Goal: Navigation & Orientation: Find specific page/section

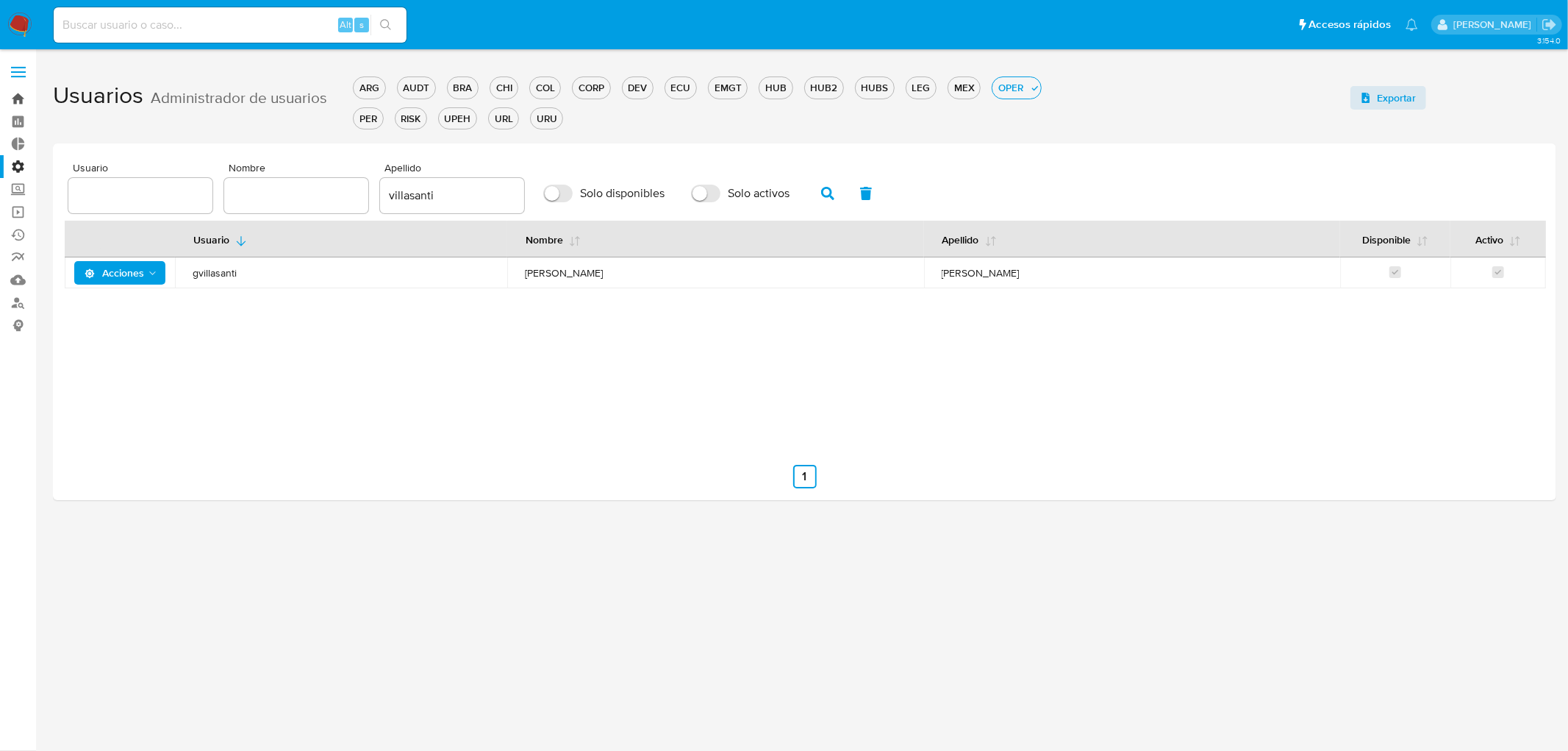
click at [11, 104] on link "Bandeja" at bounding box center [87, 99] width 175 height 23
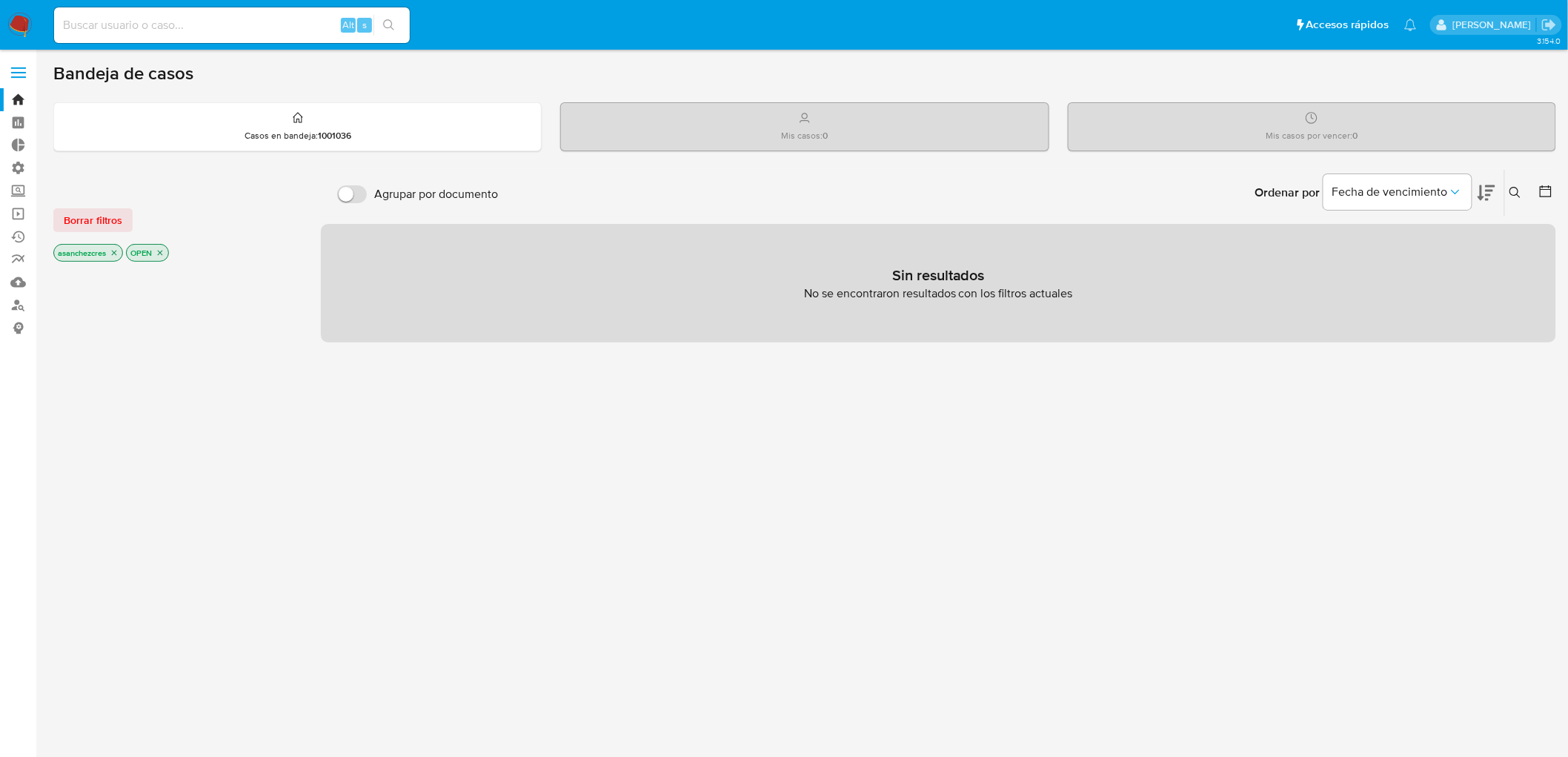
click at [115, 254] on icon "close-filter" at bounding box center [114, 253] width 9 height 9
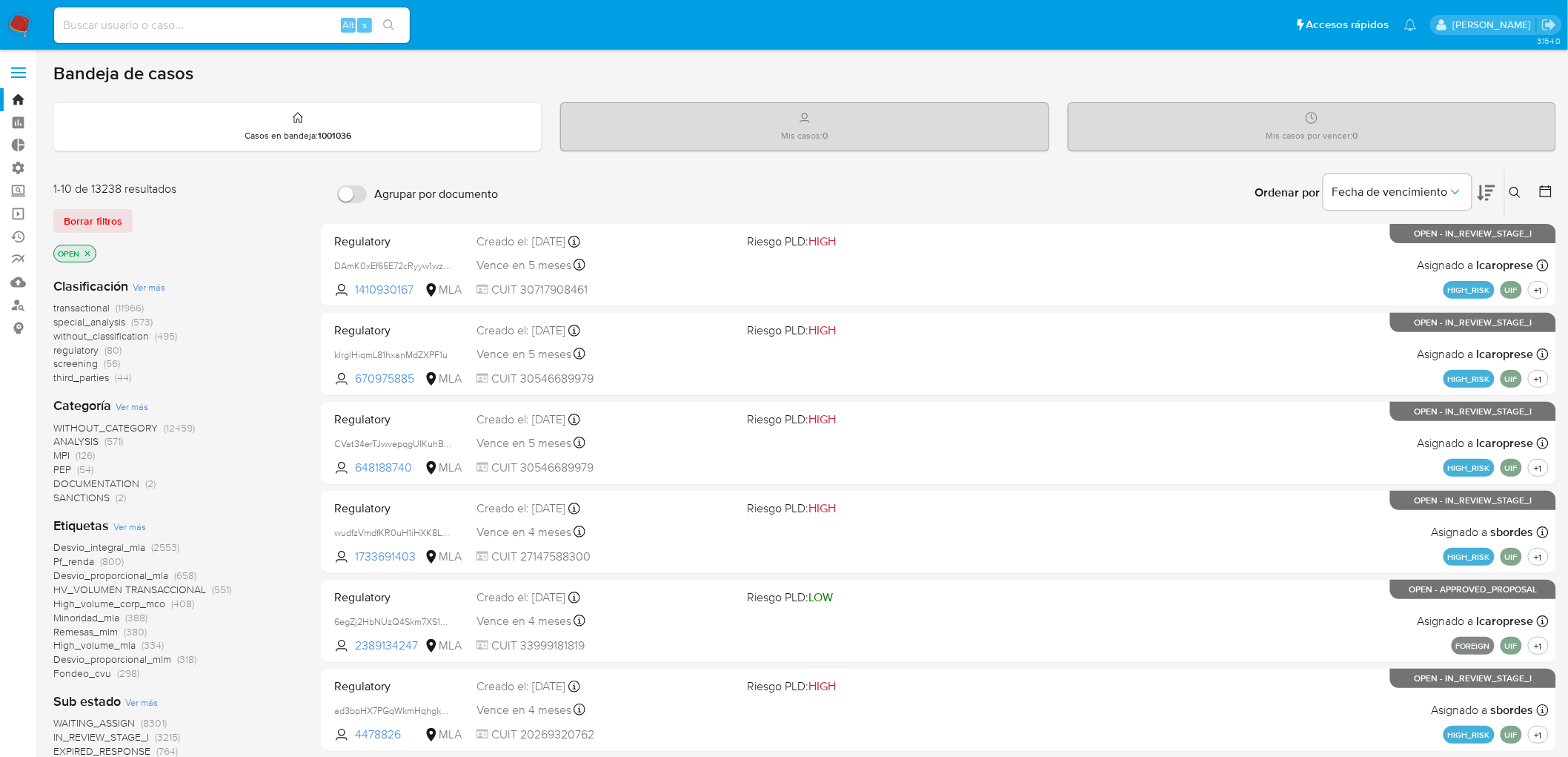
click at [90, 251] on icon "close-filter" at bounding box center [88, 254] width 5 height 5
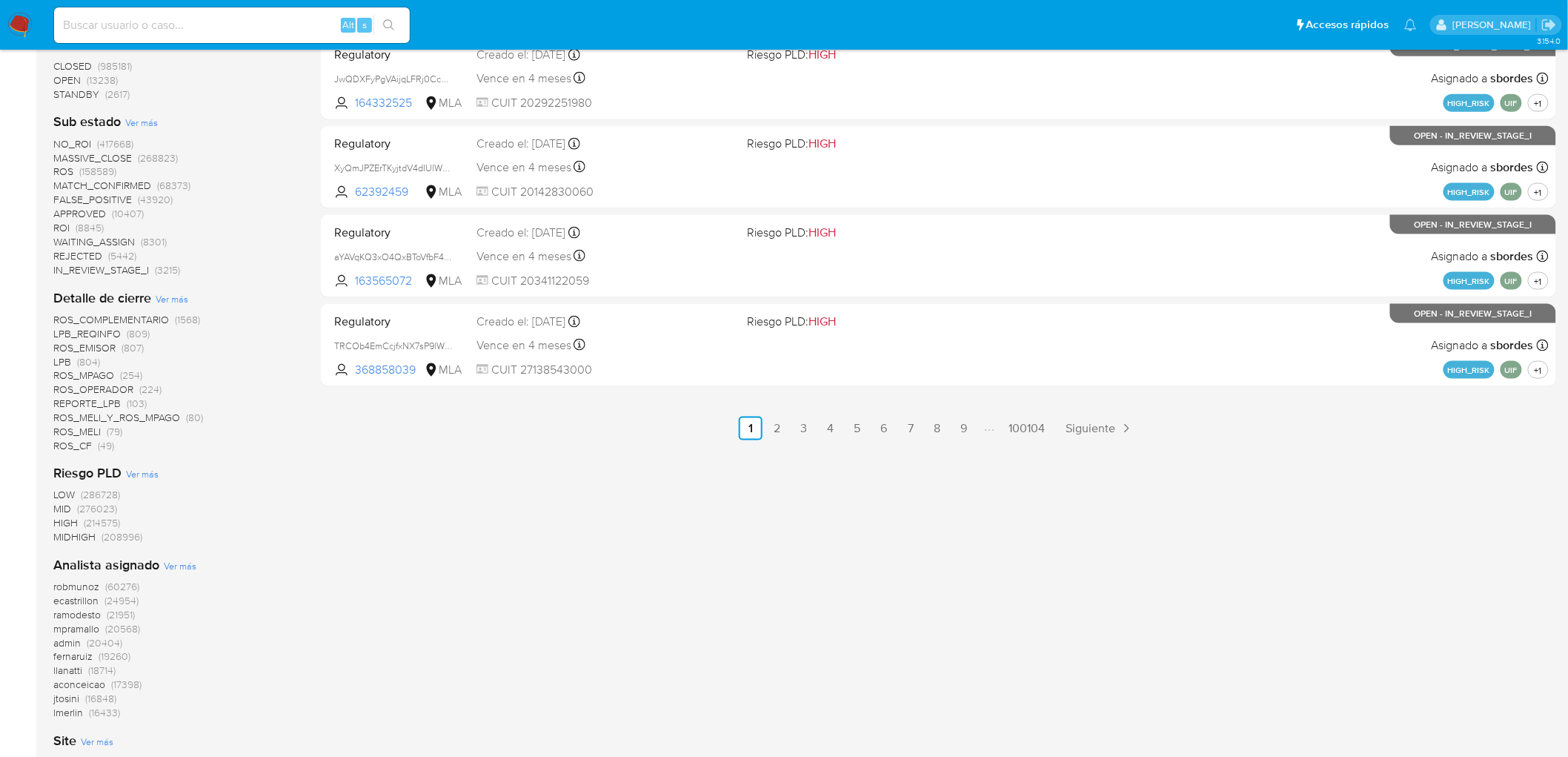
scroll to position [940, 0]
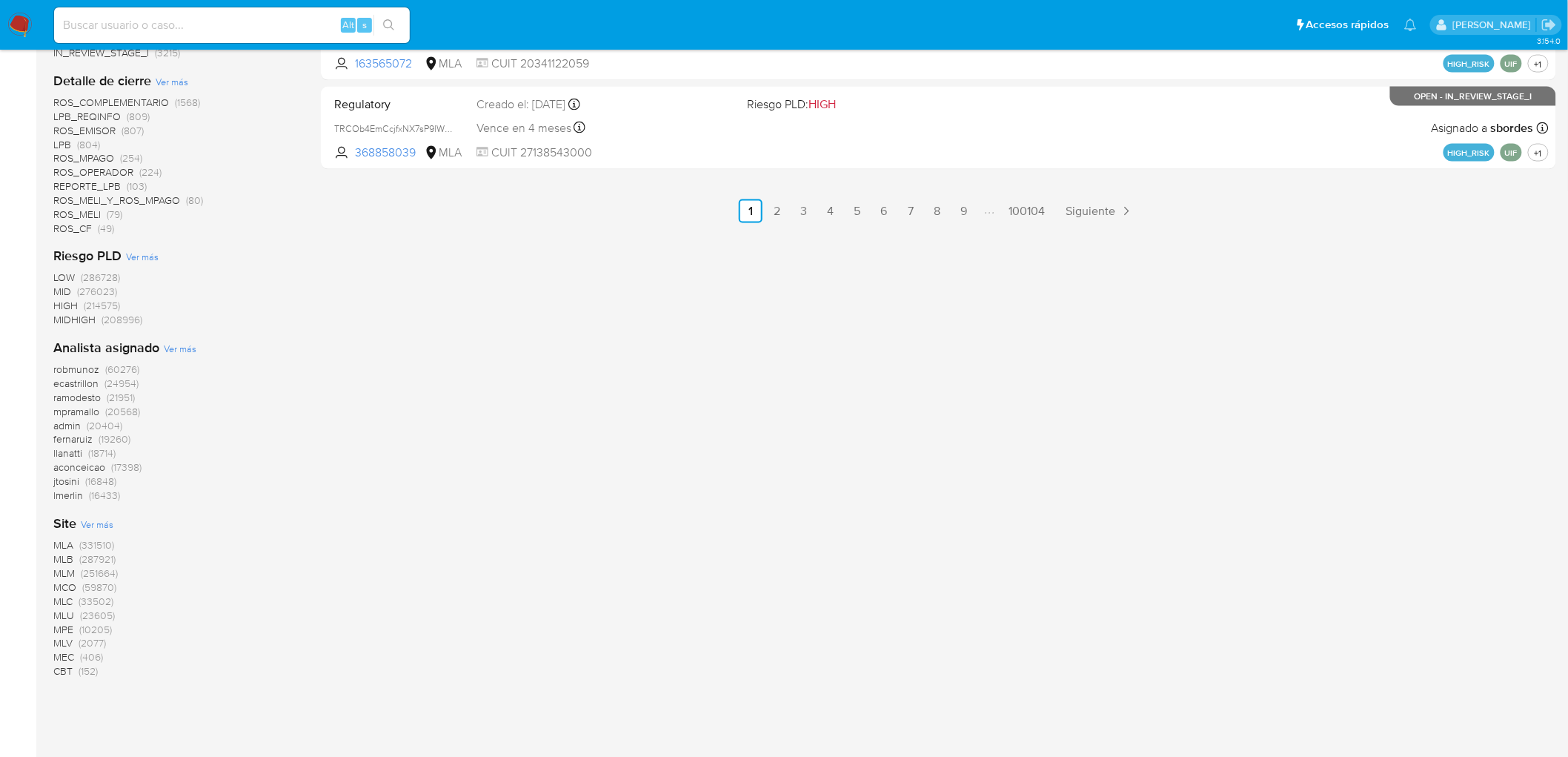
click at [62, 393] on span "ramodesto" at bounding box center [76, 398] width 48 height 14
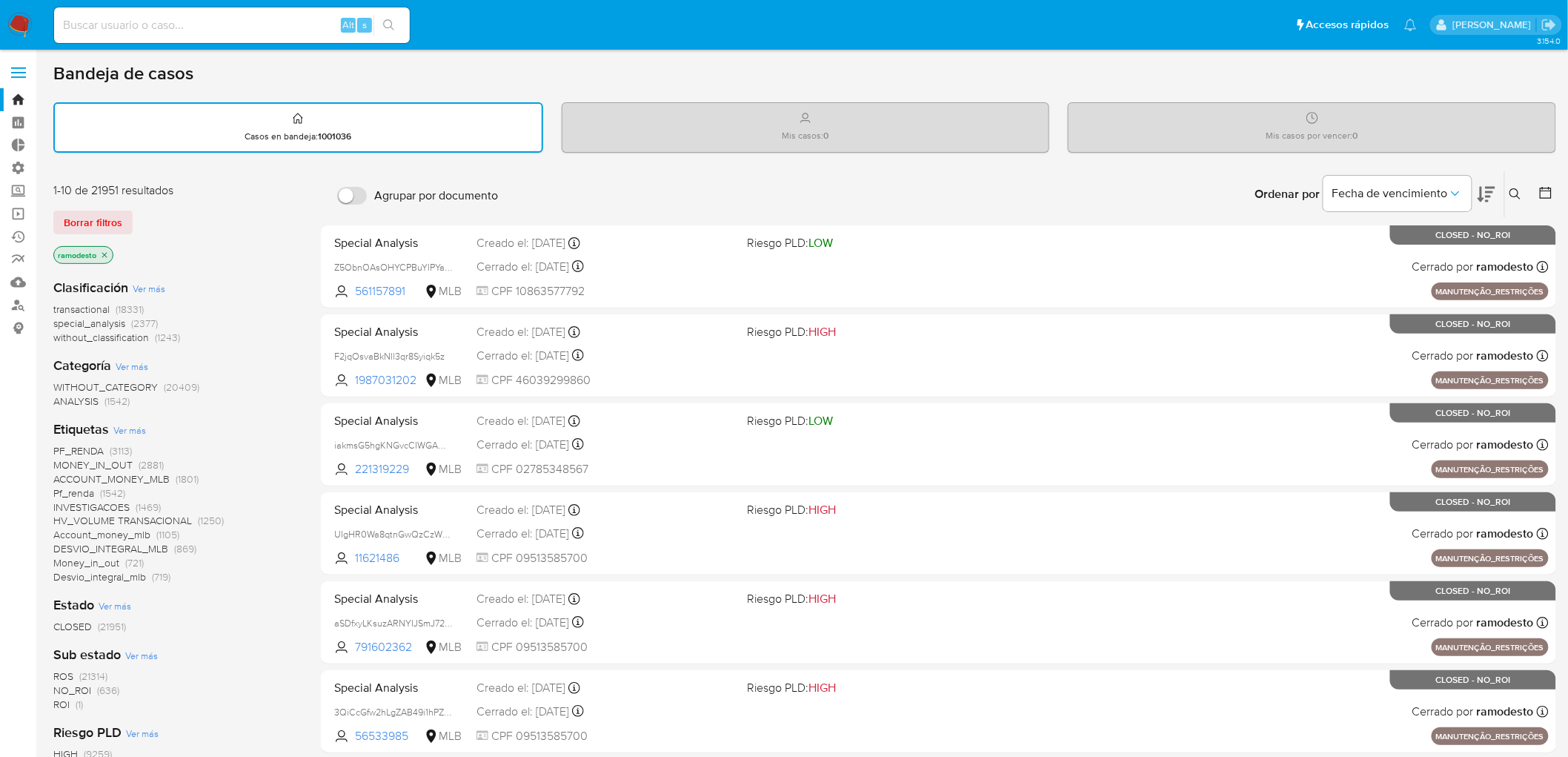
click at [91, 307] on span "transactional" at bounding box center [81, 309] width 57 height 14
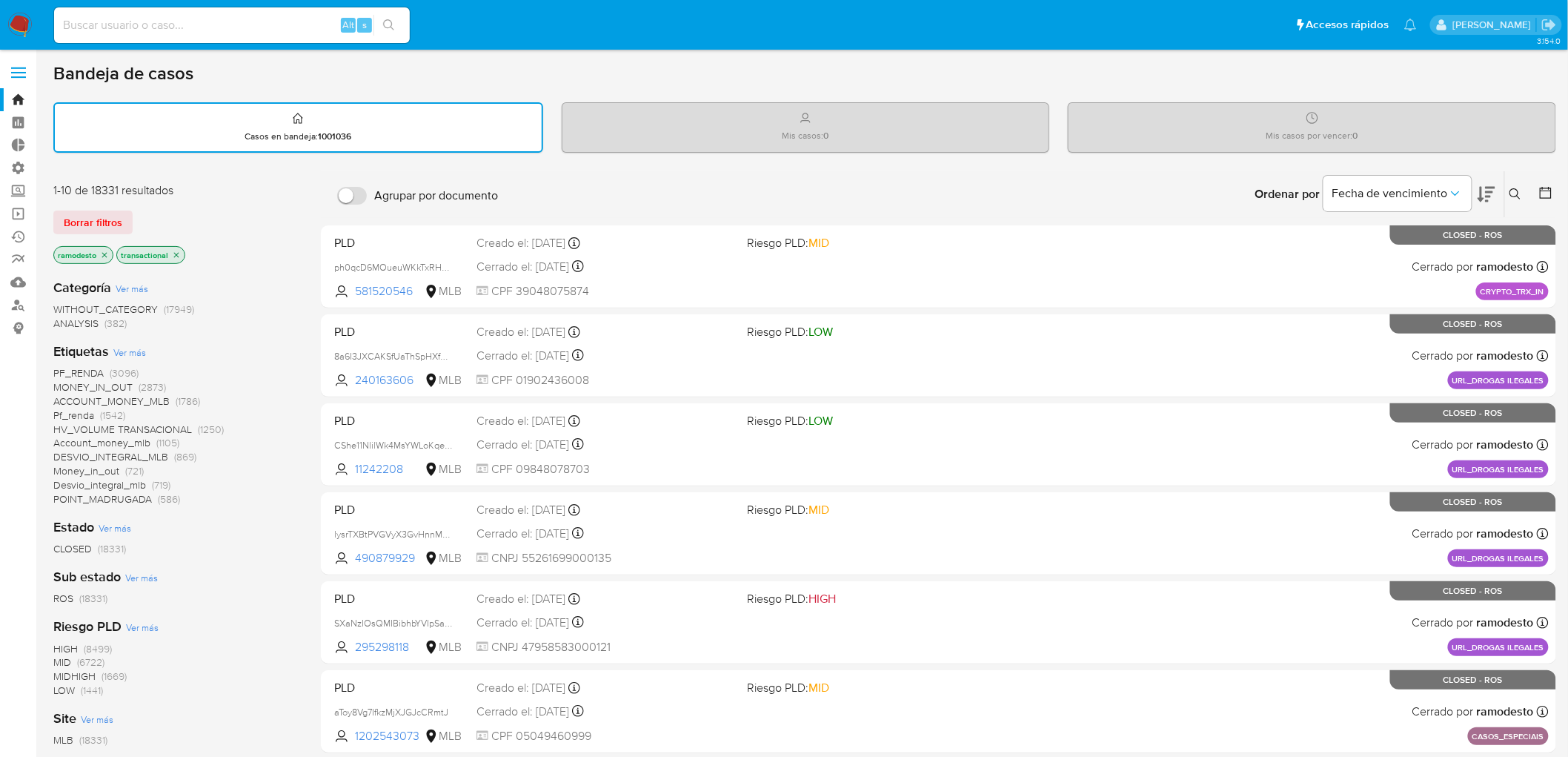
click at [127, 310] on span "WITHOUT_CATEGORY" at bounding box center [105, 309] width 104 height 14
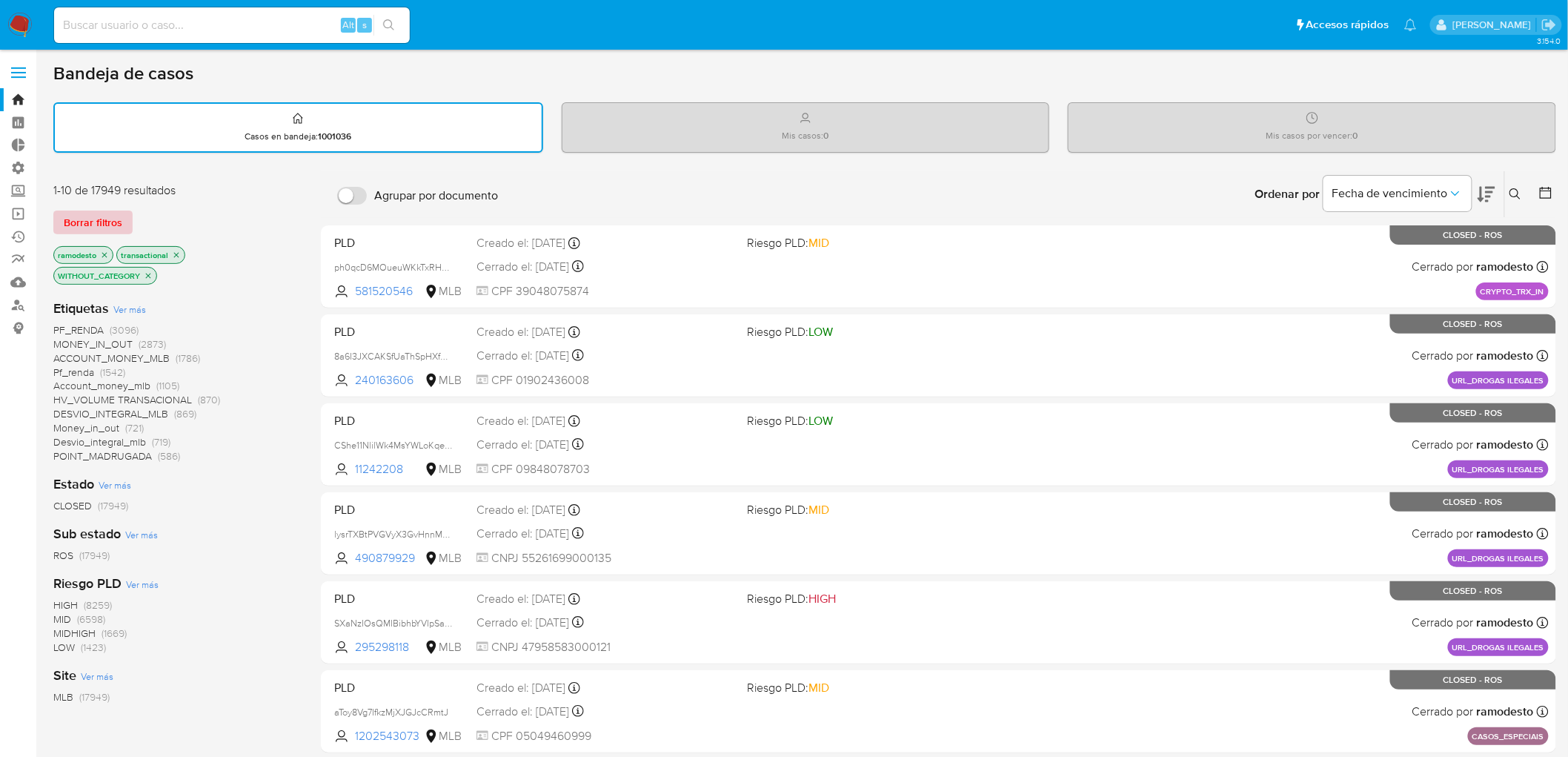
click at [114, 223] on span "Borrar filtros" at bounding box center [93, 222] width 58 height 21
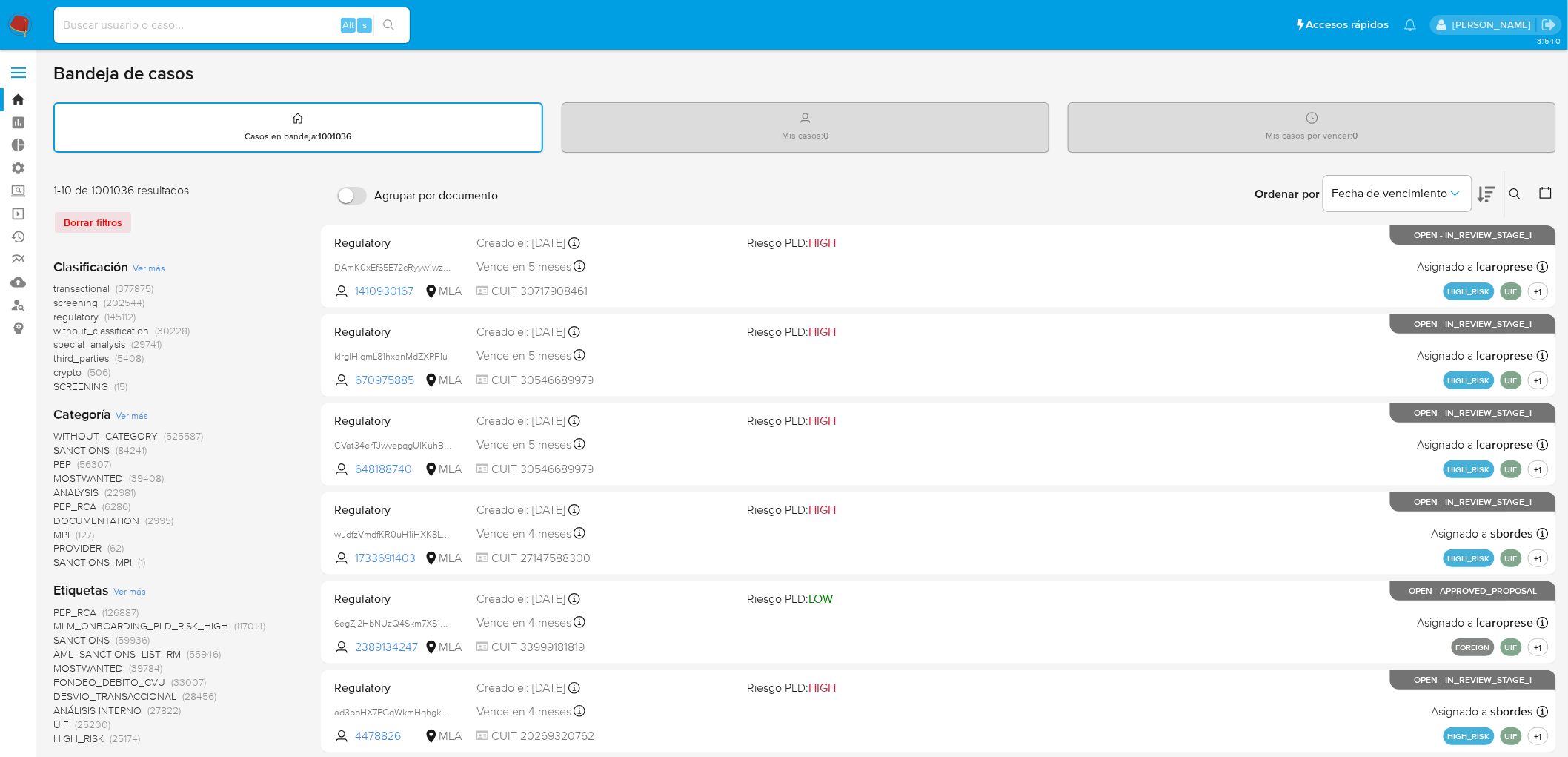
click at [1121, 197] on div "Ordenar por Fecha de vencimiento No es posible ordenar los resultados mientras …" at bounding box center [1030, 193] width 1050 height 46
drag, startPoint x: 722, startPoint y: 174, endPoint x: 720, endPoint y: 181, distance: 7.3
click at [722, 174] on div "Ordenar por Fecha de vencimiento No es posible ordenar los resultados mientras …" at bounding box center [1030, 193] width 1050 height 46
click at [1192, 179] on div "Ordenar por Fecha de vencimiento No es posible ordenar los resultados mientras …" at bounding box center [1030, 193] width 1050 height 46
click at [522, 83] on div "Bandeja de casos" at bounding box center [804, 73] width 1502 height 22
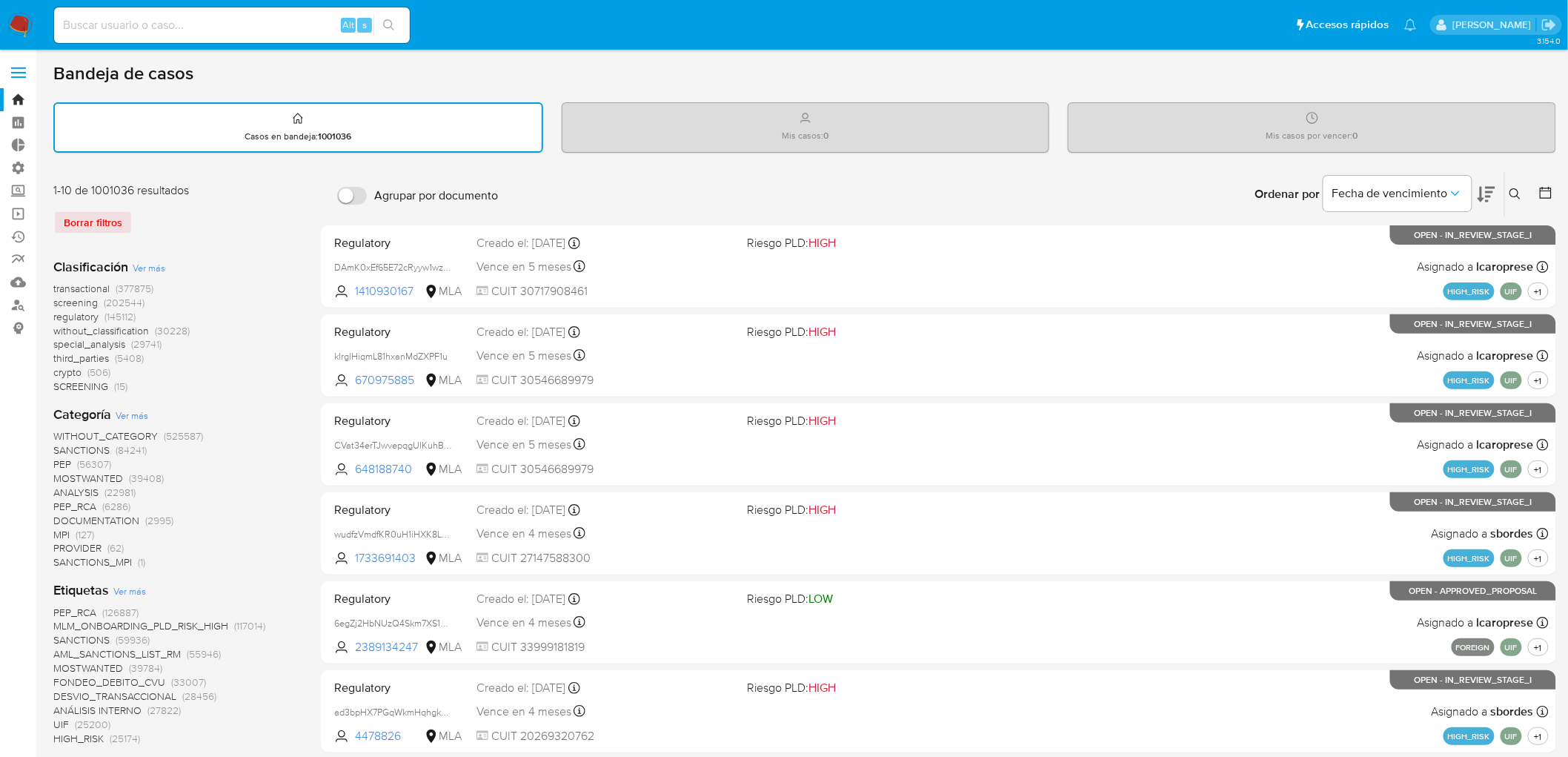
click at [545, 78] on div "Bandeja de casos" at bounding box center [804, 73] width 1502 height 22
